Goal: Task Accomplishment & Management: Manage account settings

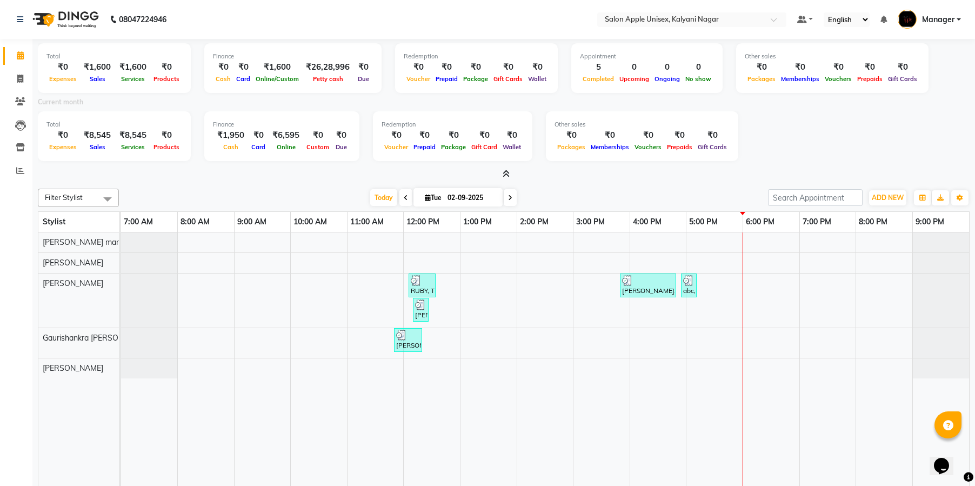
click at [416, 342] on div "VAISHALI, TK01, 11:50 AM-12:20 PM, Hair Wash - Wella (Female)" at bounding box center [408, 340] width 26 height 21
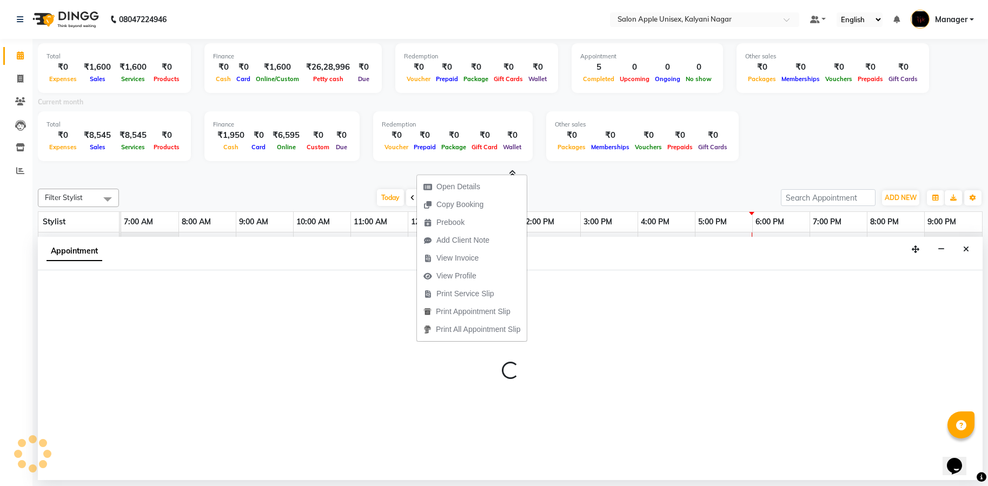
select select "89816"
select select "tentative"
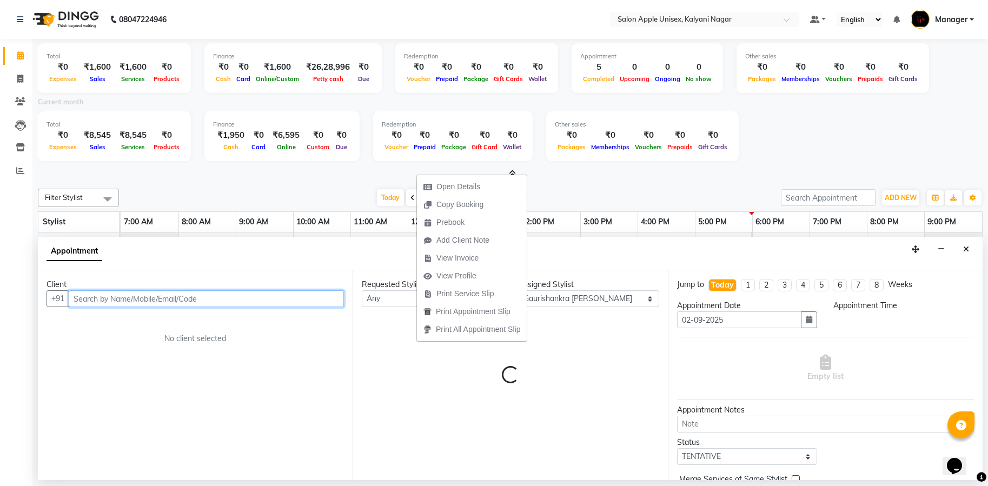
select select "480"
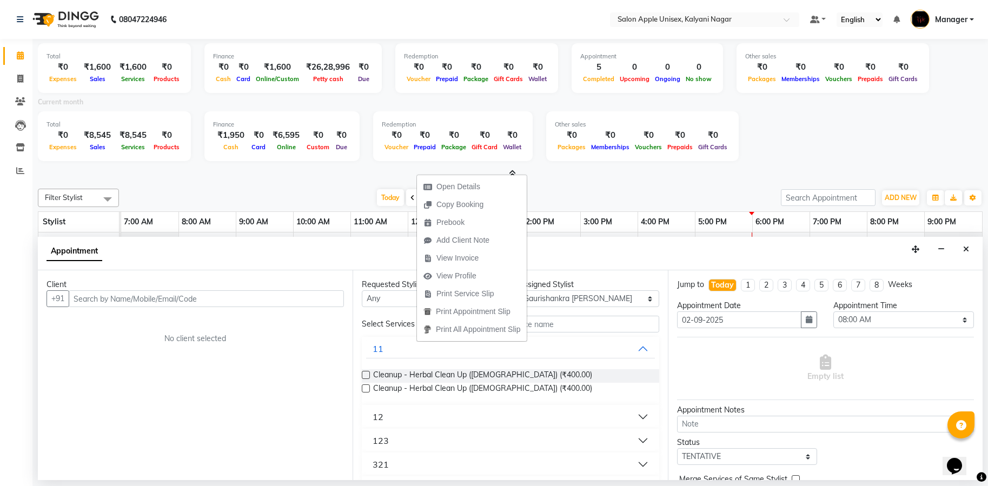
click at [259, 346] on div "Client +91 No client selected" at bounding box center [195, 375] width 315 height 210
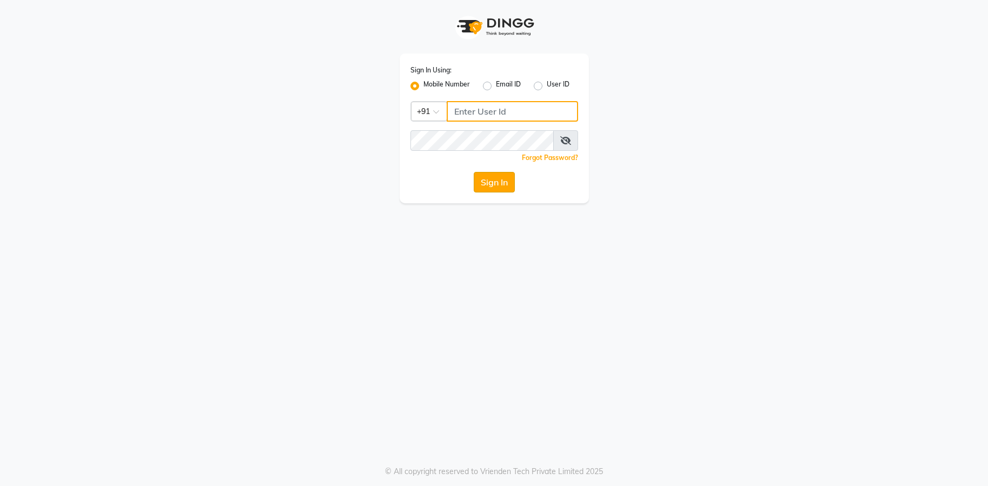
type input "9082053531"
click at [479, 176] on button "Sign In" at bounding box center [494, 182] width 41 height 21
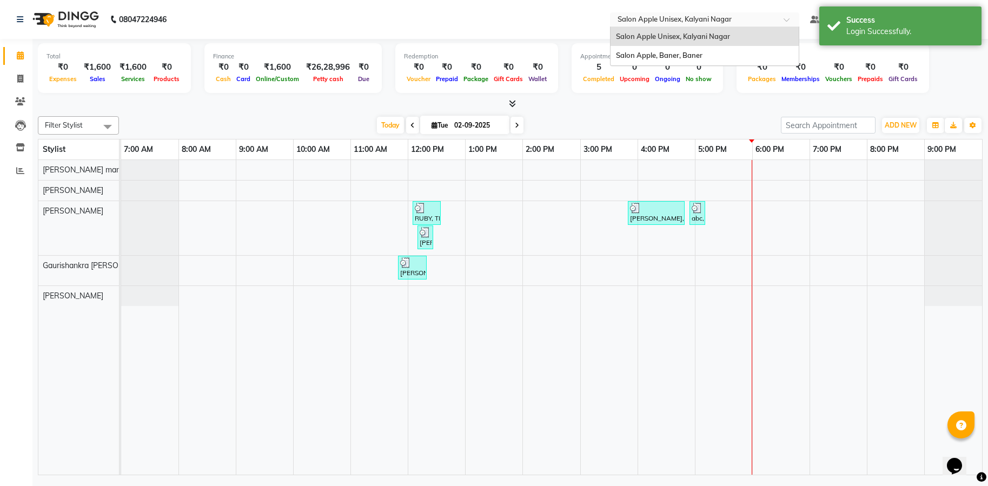
click at [778, 22] on div at bounding box center [704, 20] width 189 height 11
click at [737, 57] on div "Salon Apple, Baner, Baner" at bounding box center [704, 55] width 188 height 19
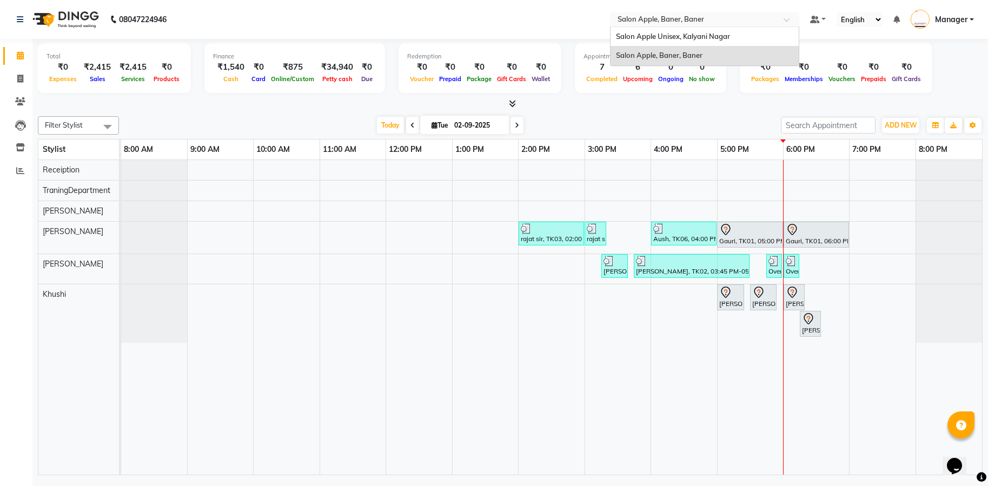
click at [780, 21] on div at bounding box center [704, 20] width 189 height 11
click at [780, 31] on div "Salon Apple Unisex, Kalyani Nagar" at bounding box center [704, 36] width 188 height 19
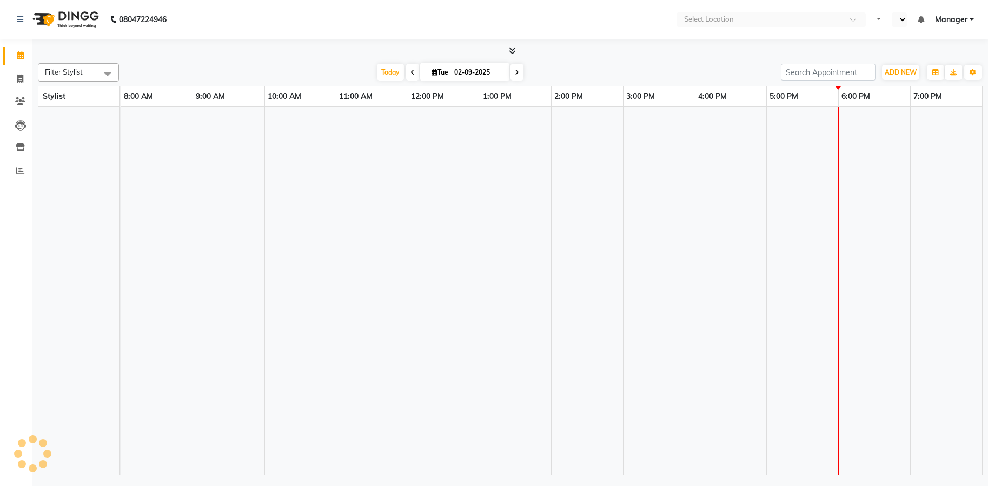
select select "en"
